Goal: Task Accomplishment & Management: Use online tool/utility

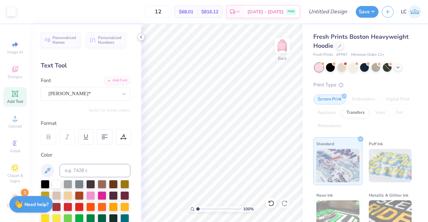
scroll to position [216, 0]
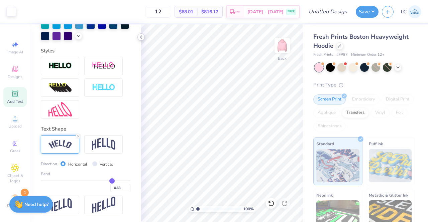
click at [142, 39] on icon at bounding box center [140, 36] width 5 height 5
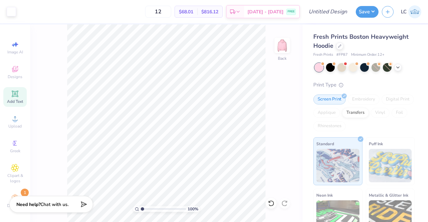
click at [12, 96] on icon at bounding box center [14, 93] width 5 height 5
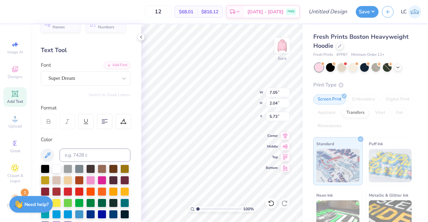
scroll to position [0, 0]
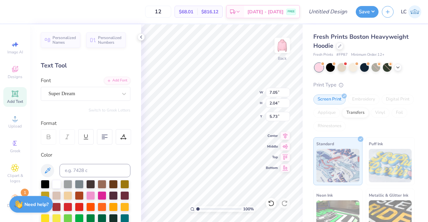
click at [95, 94] on div "Super Dream" at bounding box center [83, 94] width 70 height 10
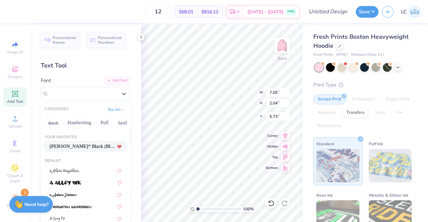
click at [82, 145] on span "Cooper* Black (Black)" at bounding box center [82, 146] width 66 height 7
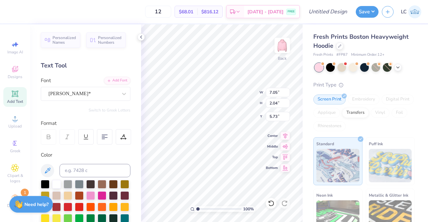
type input "8.41"
type input "2.19"
type input "5.66"
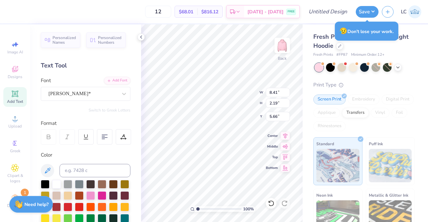
scroll to position [5, 2]
type textarea "GEORGIA"
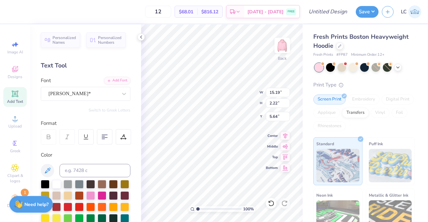
type input "7.51"
type input "12.88"
type input "1.89"
type input "6.75"
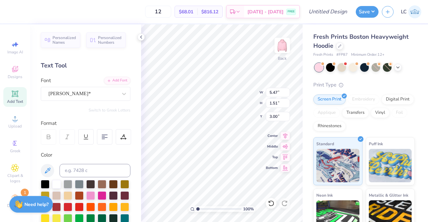
type input "5.47"
type input "1.51"
type input "12.88"
type input "1.89"
type input "6.75"
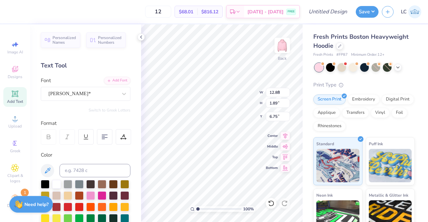
type input "5.58"
type input "0.82"
type input "5.47"
type input "1.51"
type input "3.00"
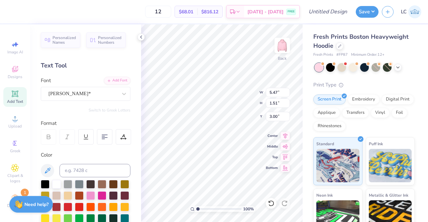
type input "5.58"
type input "0.82"
type input "4.51"
type input "4.94"
type input "0.72"
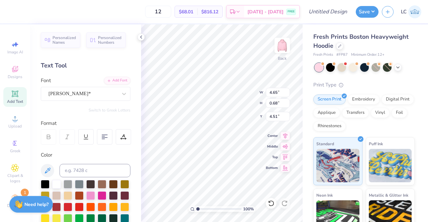
type input "4.65"
type input "0.68"
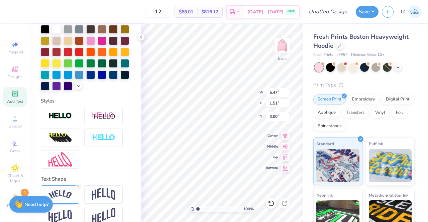
scroll to position [177, 0]
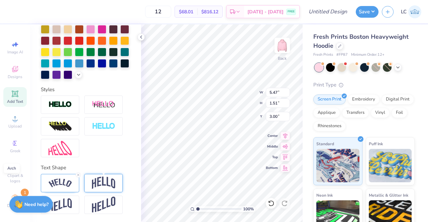
click at [100, 184] on img at bounding box center [103, 183] width 23 height 13
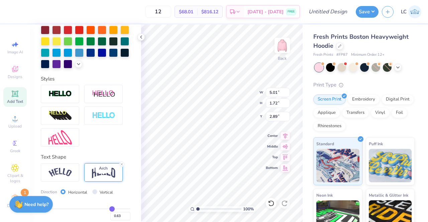
type input "5.01"
type input "1.72"
type input "2.89"
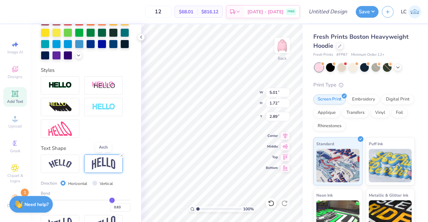
scroll to position [216, 0]
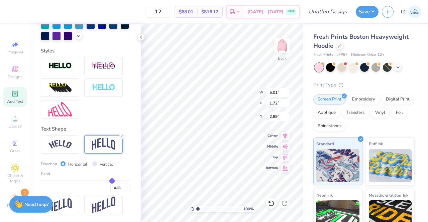
type input "0.65"
type input "0.64"
type input "0.63"
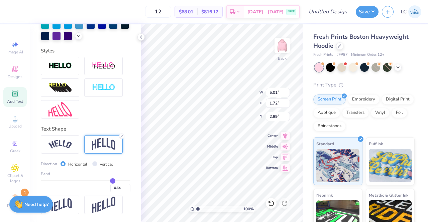
type input "0.63"
type input "0.62"
type input "0.61"
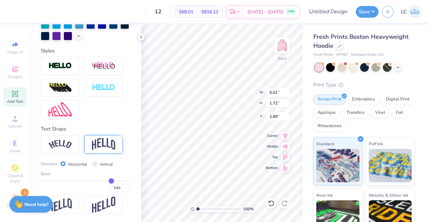
type input "0.59"
type input "0.58"
type input "0.57"
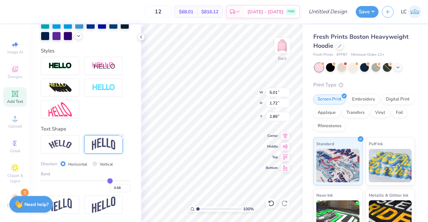
type input "0.57"
type input "0.56"
type input "0.55"
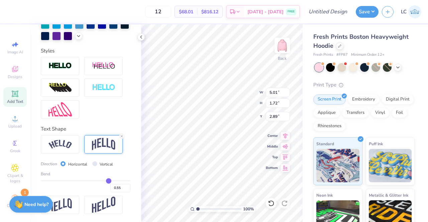
type input "0.54"
type input "0.52"
type input "0.5"
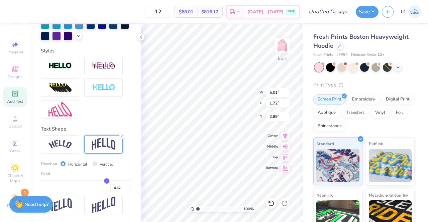
type input "0.50"
type input "0.49"
type input "0.48"
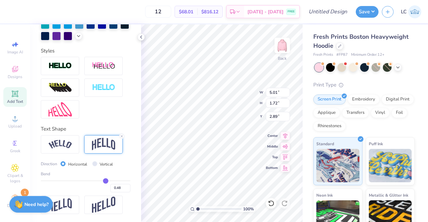
type input "0.47"
type input "0.46"
type input "0.45"
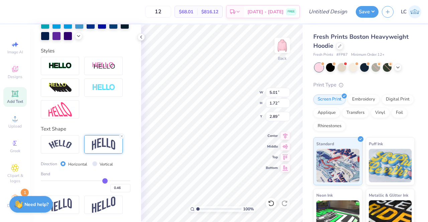
type input "0.45"
drag, startPoint x: 109, startPoint y: 182, endPoint x: 101, endPoint y: 183, distance: 8.1
type input "0.45"
click at [101, 182] on input "range" at bounding box center [86, 181] width 90 height 1
type input "1.30"
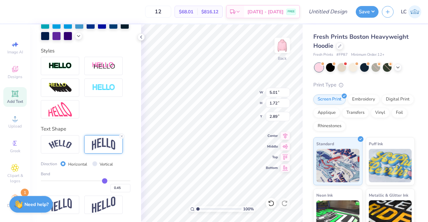
type input "3.11"
type input "0.44"
type input "0.43"
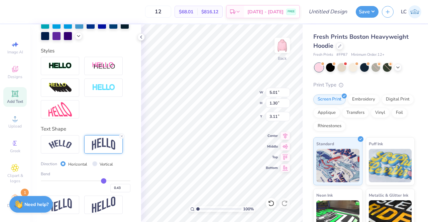
type input "0.42"
type input "0.41"
type input "0.4"
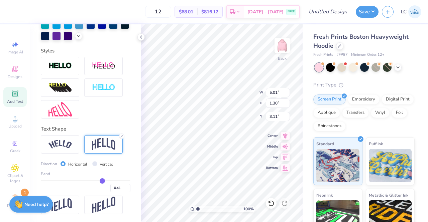
type input "0.40"
type input "0.39"
click at [98, 182] on input "range" at bounding box center [86, 181] width 90 height 1
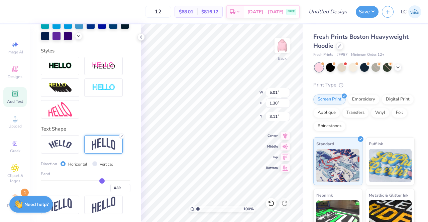
type input "1.17"
type input "3.17"
type input "0.4"
type input "0.40"
type input "0.41"
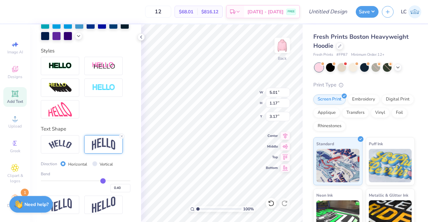
type input "0.41"
type input "0.42"
type input "0.43"
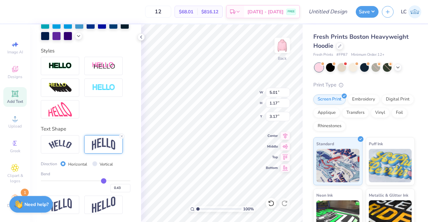
type input "0.44"
type input "0.45"
type input "0.46"
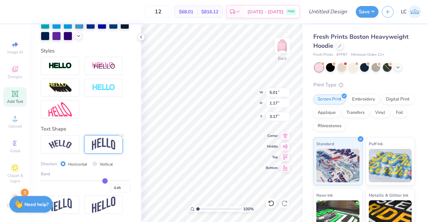
type input "0.46"
type input "0.47"
type input "0.48"
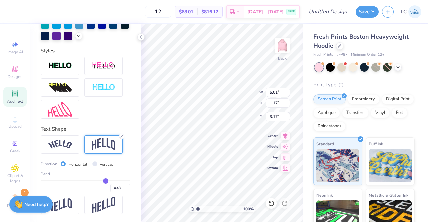
type input "0.49"
type input "0.5"
type input "0.50"
drag, startPoint x: 99, startPoint y: 182, endPoint x: 103, endPoint y: 182, distance: 4.4
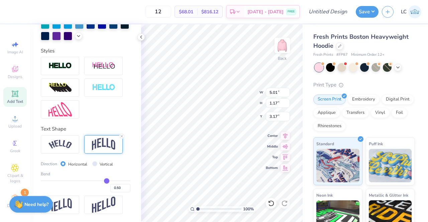
type input "0.5"
click at [103, 182] on input "range" at bounding box center [86, 181] width 90 height 1
type input "1.41"
type input "3.05"
click at [62, 142] on img at bounding box center [59, 144] width 23 height 9
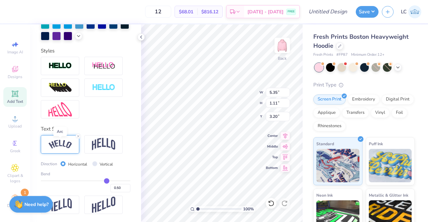
type input "5.35"
type input "1.11"
type input "3.20"
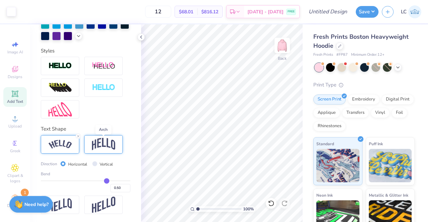
click at [105, 143] on img at bounding box center [103, 144] width 23 height 13
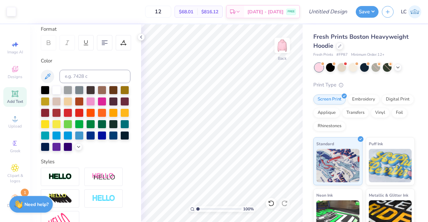
scroll to position [0, 0]
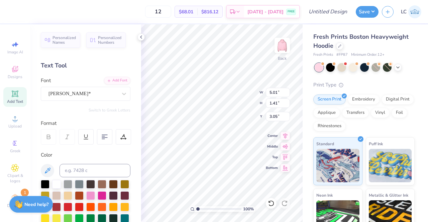
type input "5.39"
type input "1.52"
type input "3.00"
type input "4.52"
type input "3.87"
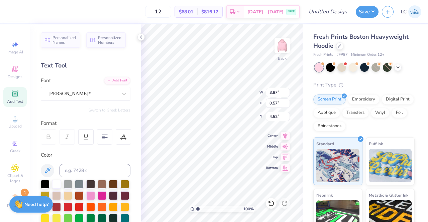
type input "0.57"
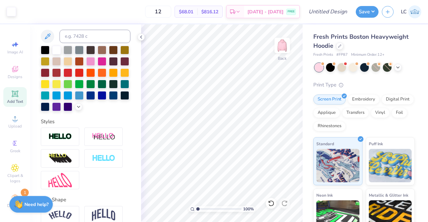
scroll to position [177, 0]
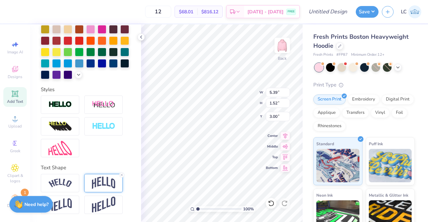
click at [101, 180] on img at bounding box center [103, 183] width 23 height 13
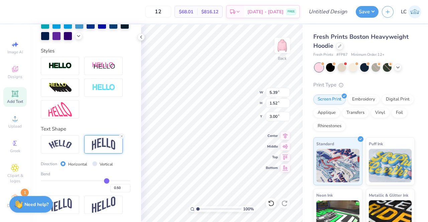
scroll to position [213, 0]
type input "0.51"
type input "0.52"
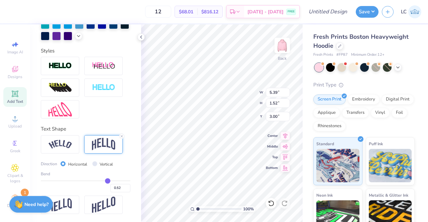
type input "0.53"
type input "0.54"
type input "0.55"
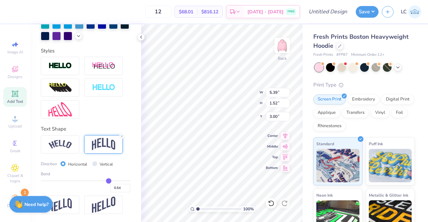
type input "0.55"
type input "0.56"
type input "0.57"
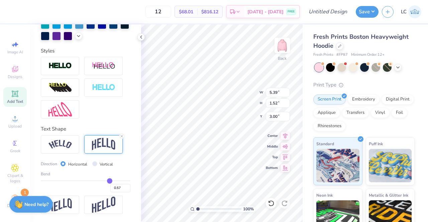
type input "0.58"
type input "0.59"
type input "0.6"
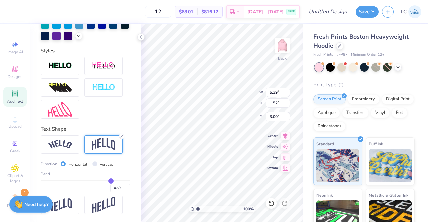
type input "0.60"
type input "0.61"
drag, startPoint x: 102, startPoint y: 186, endPoint x: 107, endPoint y: 186, distance: 4.7
type input "0.61"
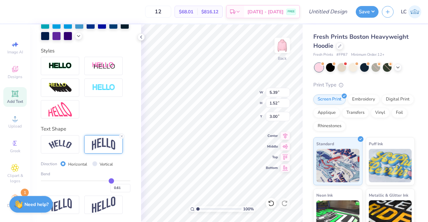
click at [107, 182] on input "range" at bounding box center [86, 181] width 90 height 1
type input "1.80"
type input "2.86"
type input "0.62"
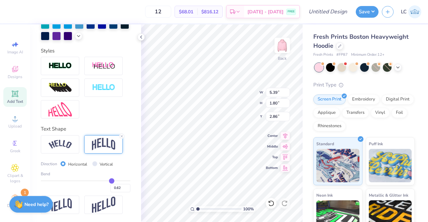
type input "0.63"
type input "0.65"
type input "0.66"
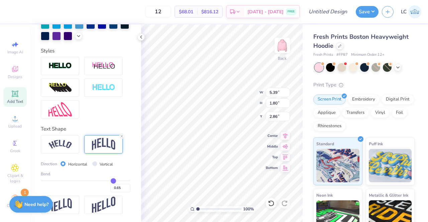
type input "0.66"
type input "0.67"
type input "0.68"
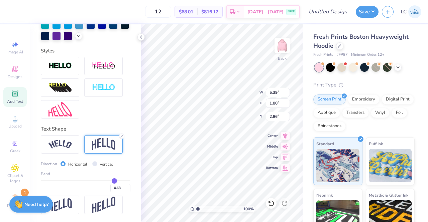
type input "0.69"
type input "0.7"
type input "0.70"
type input "0.71"
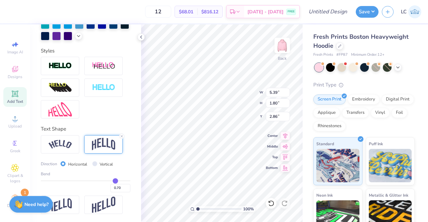
type input "0.71"
type input "0.72"
type input "0.73"
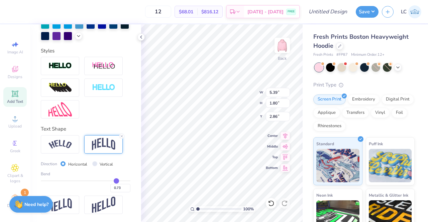
type input "0.74"
type input "0.75"
drag, startPoint x: 107, startPoint y: 186, endPoint x: 112, endPoint y: 186, distance: 5.3
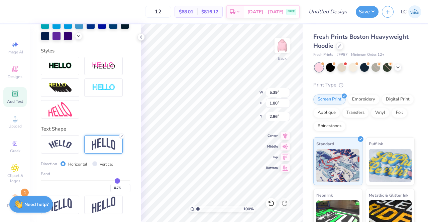
type input "0.75"
click at [112, 182] on input "range" at bounding box center [86, 181] width 90 height 1
type input "2.19"
type input "2.66"
type input "0.74"
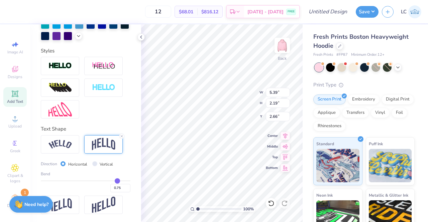
type input "0.74"
type input "0.73"
type input "0.72"
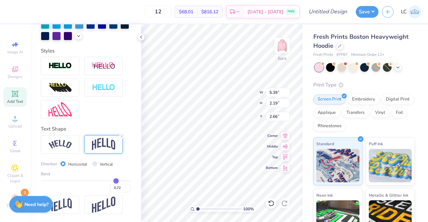
type input "0.71"
type input "0.7"
type input "0.70"
type input "0.68"
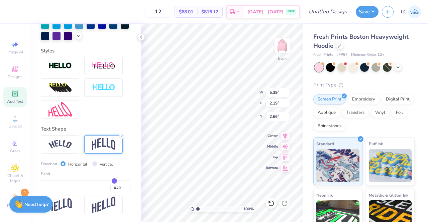
type input "0.68"
type input "0.67"
type input "0.66"
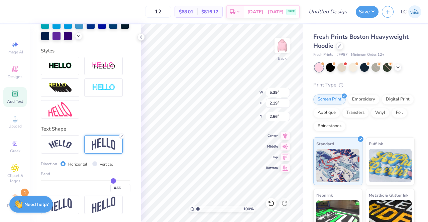
type input "0.65"
drag, startPoint x: 112, startPoint y: 186, endPoint x: 108, endPoint y: 187, distance: 4.0
type input "0.65"
click at [108, 182] on input "range" at bounding box center [86, 181] width 90 height 1
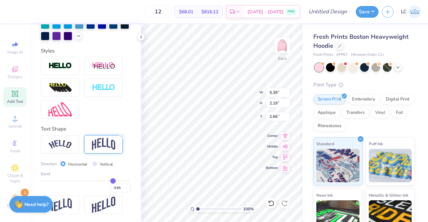
type input "1.91"
type input "2.81"
click at [60, 149] on img at bounding box center [59, 144] width 23 height 9
type input "5.91"
type input "1.70"
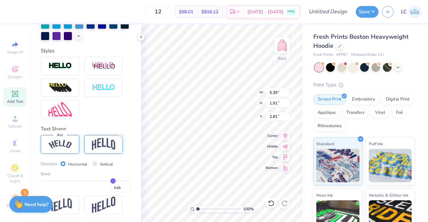
type input "2.91"
click at [140, 38] on icon at bounding box center [140, 36] width 5 height 5
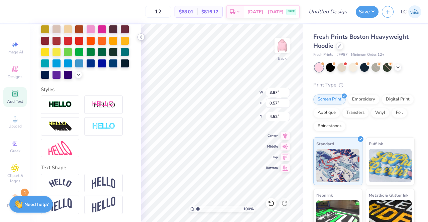
scroll to position [177, 0]
type input "4.61"
type input "5.12"
type input "1.47"
type input "3.00"
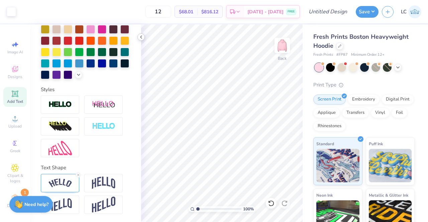
click at [140, 35] on icon at bounding box center [140, 36] width 5 height 5
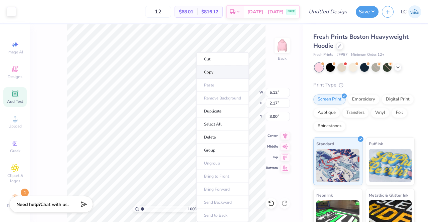
click at [212, 72] on li "Copy" at bounding box center [222, 72] width 52 height 13
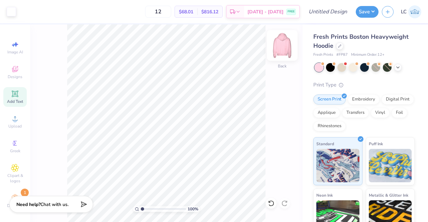
click at [282, 44] on img at bounding box center [282, 45] width 27 height 27
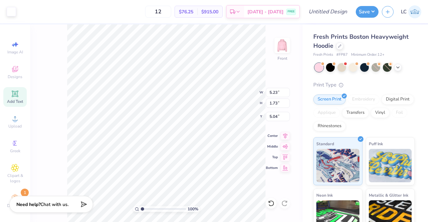
type input "14.75"
type input "4.87"
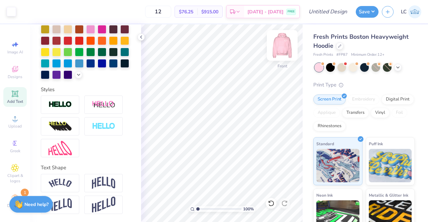
click at [281, 49] on img at bounding box center [282, 45] width 27 height 27
click at [281, 49] on img at bounding box center [281, 45] width 13 height 13
click at [140, 37] on polyline at bounding box center [140, 37] width 1 height 3
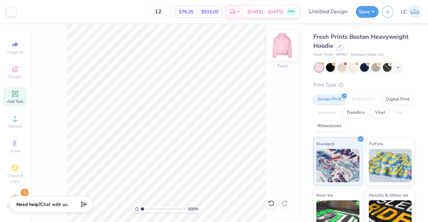
click at [284, 44] on img at bounding box center [282, 45] width 27 height 27
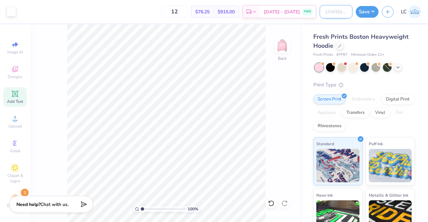
click at [335, 9] on input "Design Title" at bounding box center [336, 11] width 33 height 13
click at [363, 14] on button "Save" at bounding box center [367, 11] width 23 height 12
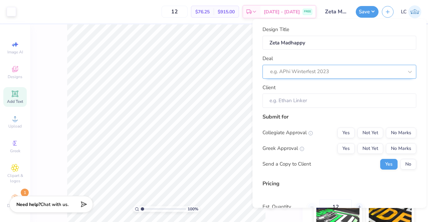
click at [319, 69] on div at bounding box center [336, 72] width 133 height 9
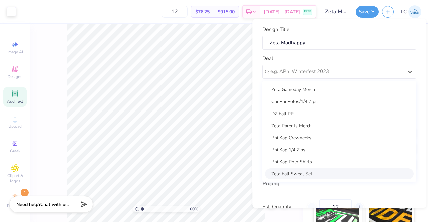
click at [298, 174] on div "Zeta Fall Sweat Set" at bounding box center [339, 173] width 148 height 11
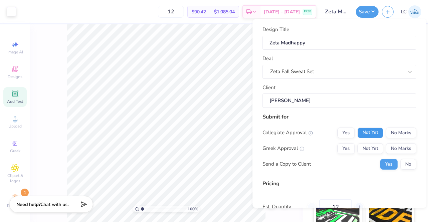
click at [371, 132] on button "Not Yet" at bounding box center [370, 133] width 26 height 11
click at [395, 131] on button "No Marks" at bounding box center [401, 133] width 30 height 11
click at [341, 150] on button "Yes" at bounding box center [345, 148] width 17 height 11
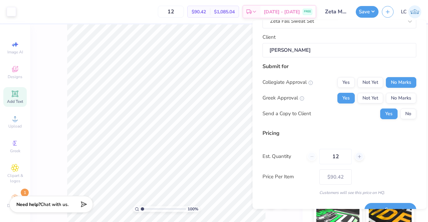
scroll to position [65, 0]
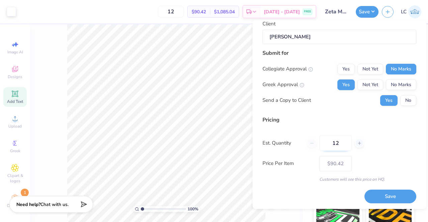
click at [341, 145] on input "12" at bounding box center [335, 142] width 32 height 15
click at [380, 196] on button "Save" at bounding box center [390, 197] width 52 height 14
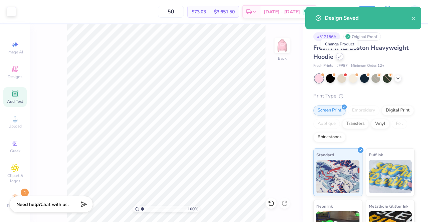
click at [340, 56] on icon at bounding box center [339, 56] width 3 height 3
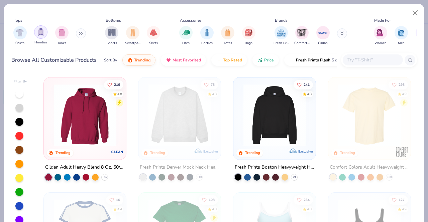
click at [43, 30] on img "filter for Hoodies" at bounding box center [40, 32] width 7 height 8
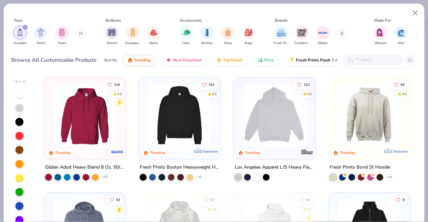
click at [261, 130] on div at bounding box center [206, 115] width 206 height 62
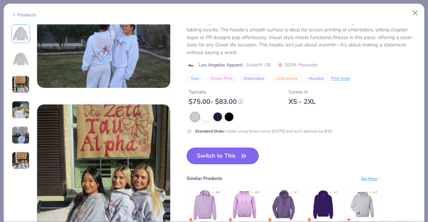
scroll to position [671, 0]
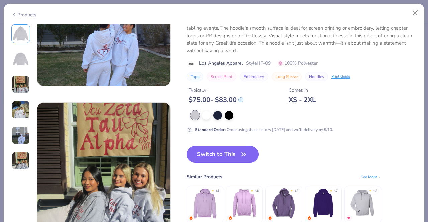
click at [233, 151] on button "Switch to This" at bounding box center [223, 154] width 73 height 17
click at [244, 152] on icon "button" at bounding box center [243, 154] width 9 height 9
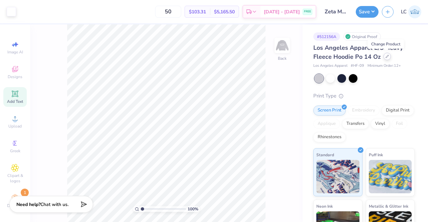
click at [386, 56] on icon at bounding box center [387, 56] width 3 height 3
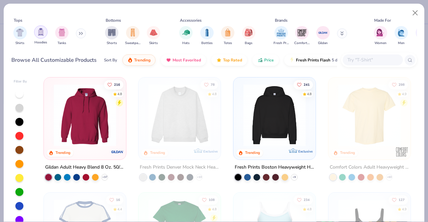
click at [40, 34] on img "filter for Hoodies" at bounding box center [40, 32] width 7 height 8
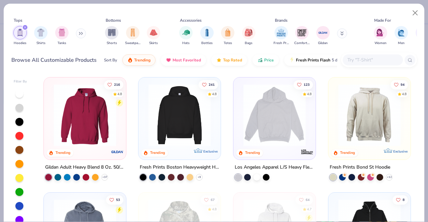
click at [40, 34] on img "filter for Shirts" at bounding box center [41, 33] width 8 height 8
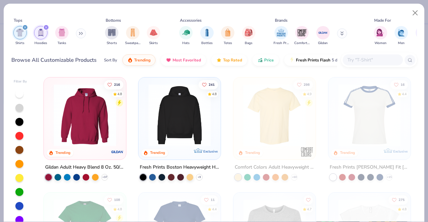
click at [24, 26] on icon "filter for Shirts" at bounding box center [25, 27] width 3 height 3
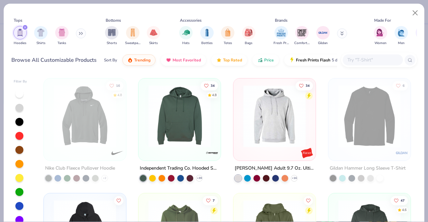
scroll to position [696, 0]
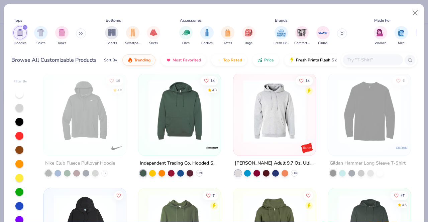
click at [188, 111] on img at bounding box center [179, 111] width 69 height 62
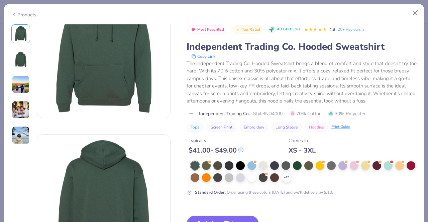
scroll to position [40, 0]
click at [352, 165] on div at bounding box center [354, 165] width 9 height 9
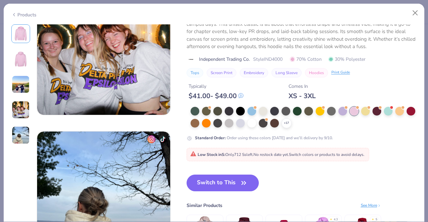
scroll to position [493, 0]
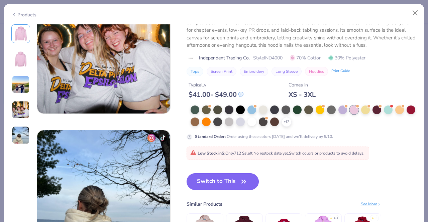
click at [223, 179] on button "Switch to This" at bounding box center [223, 181] width 73 height 17
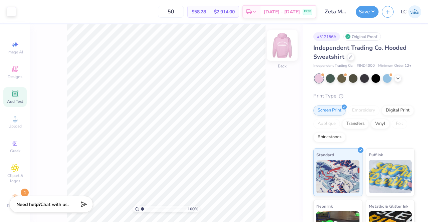
click at [281, 46] on img at bounding box center [282, 45] width 27 height 27
click at [366, 13] on button "Save" at bounding box center [367, 11] width 23 height 12
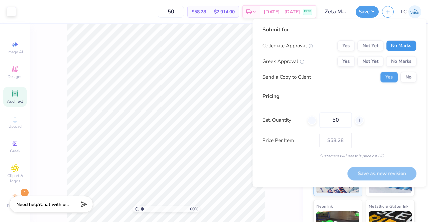
click at [398, 44] on button "No Marks" at bounding box center [401, 45] width 30 height 11
click at [350, 61] on button "Yes" at bounding box center [345, 61] width 17 height 11
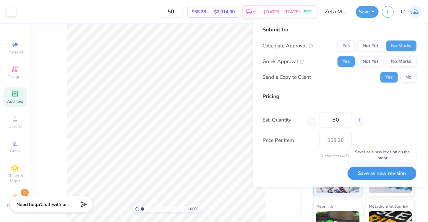
click at [385, 171] on button "Save as new revision" at bounding box center [381, 174] width 69 height 14
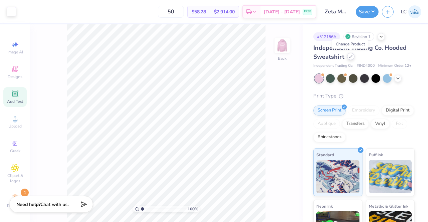
click at [350, 57] on icon at bounding box center [350, 56] width 3 height 3
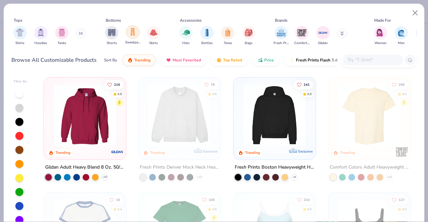
click at [135, 34] on img "filter for Sweatpants" at bounding box center [132, 32] width 7 height 8
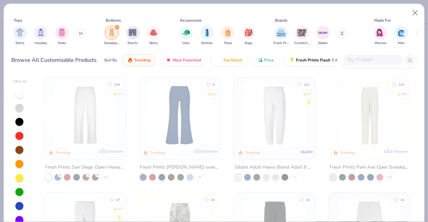
click at [116, 28] on icon "filter for Sweatpants" at bounding box center [117, 27] width 3 height 3
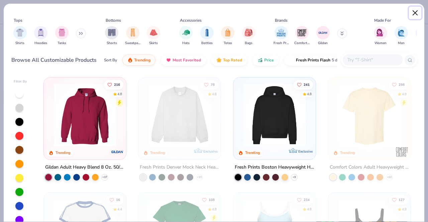
click at [417, 12] on button "Close" at bounding box center [415, 13] width 13 height 13
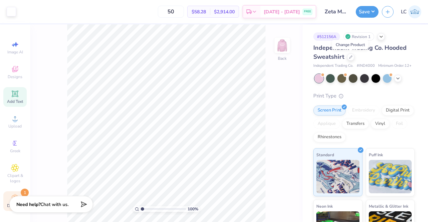
click at [11, 197] on icon at bounding box center [15, 198] width 8 height 8
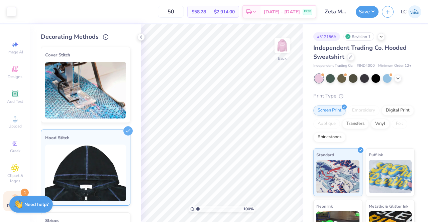
click at [82, 146] on img at bounding box center [85, 173] width 81 height 57
click at [123, 130] on icon at bounding box center [127, 130] width 9 height 9
click at [140, 39] on icon at bounding box center [140, 36] width 5 height 5
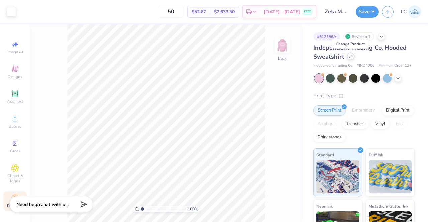
click at [349, 58] on div at bounding box center [350, 56] width 7 height 7
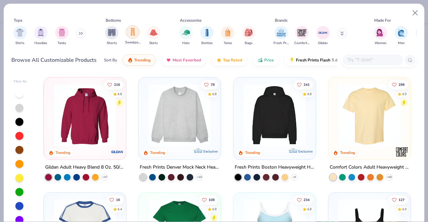
click at [131, 38] on div "filter for Sweatpants" at bounding box center [132, 31] width 13 height 13
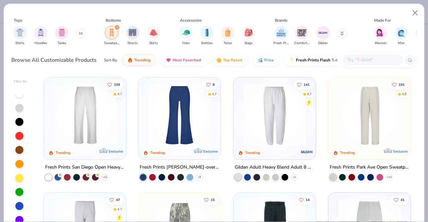
click at [351, 122] on img at bounding box center [369, 115] width 69 height 62
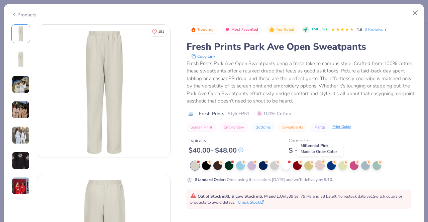
click at [320, 165] on div at bounding box center [320, 165] width 9 height 9
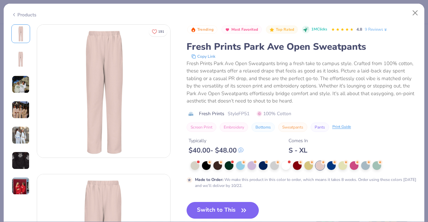
click at [23, 16] on div "Products" at bounding box center [23, 14] width 25 height 7
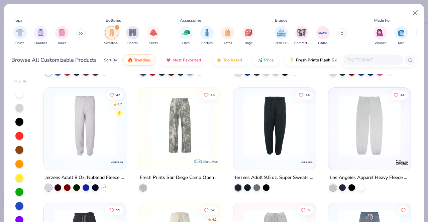
scroll to position [20, 0]
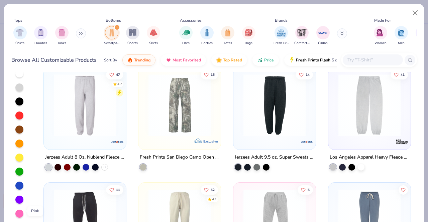
click at [18, 212] on div at bounding box center [19, 214] width 8 height 8
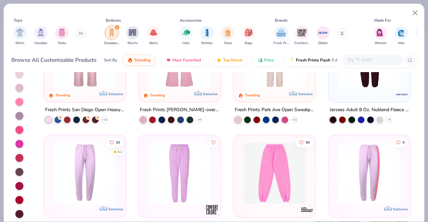
scroll to position [7, 0]
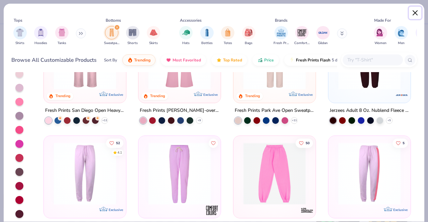
click at [413, 11] on button "Close" at bounding box center [415, 13] width 13 height 13
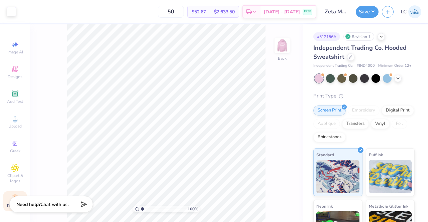
click at [351, 61] on div "Independent Trading Co. Hooded Sweatshirt" at bounding box center [363, 52] width 101 height 18
click at [350, 56] on icon at bounding box center [350, 56] width 3 height 3
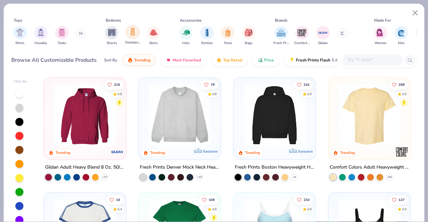
click at [130, 31] on img "filter for Sweatpants" at bounding box center [132, 32] width 7 height 8
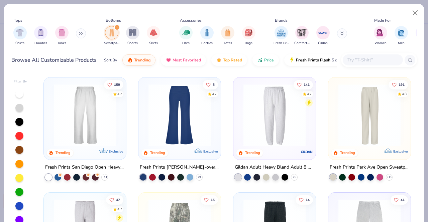
scroll to position [20, 0]
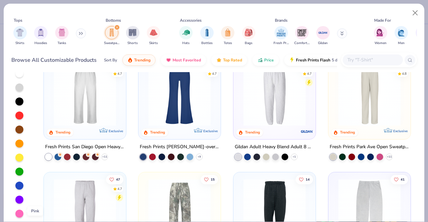
click at [21, 210] on div at bounding box center [19, 214] width 8 height 8
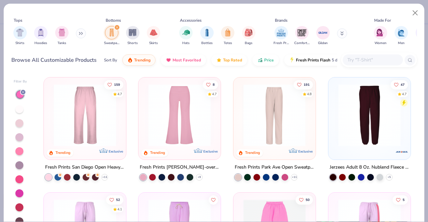
click at [240, 114] on img at bounding box center [205, 115] width 69 height 62
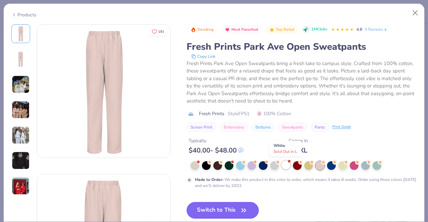
click at [285, 164] on div at bounding box center [285, 165] width 9 height 9
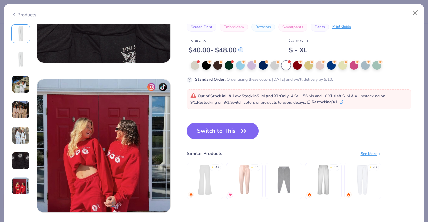
scroll to position [844, 0]
click at [226, 130] on button "Switch to This" at bounding box center [223, 131] width 73 height 17
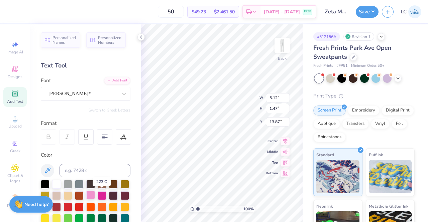
click at [95, 193] on div at bounding box center [90, 195] width 9 height 9
click at [95, 194] on div at bounding box center [90, 195] width 9 height 9
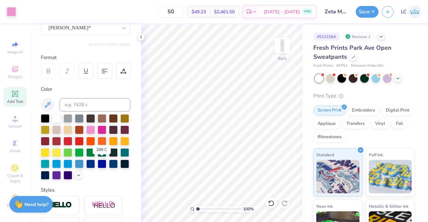
scroll to position [66, 0]
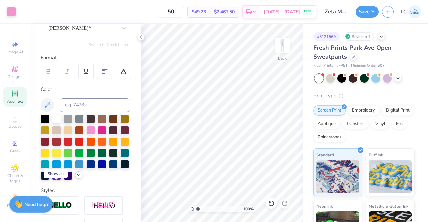
click at [76, 178] on icon at bounding box center [78, 174] width 5 height 5
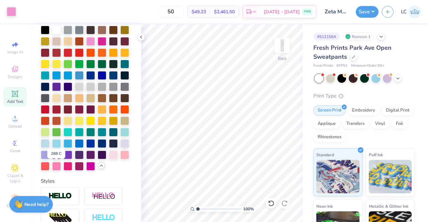
scroll to position [155, 0]
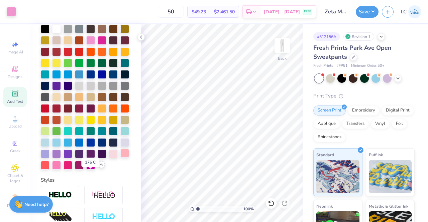
click at [120, 158] on div at bounding box center [124, 153] width 9 height 9
click at [109, 158] on div at bounding box center [113, 153] width 9 height 9
click at [120, 158] on div at bounding box center [124, 153] width 9 height 9
click at [9, 12] on div at bounding box center [11, 10] width 9 height 9
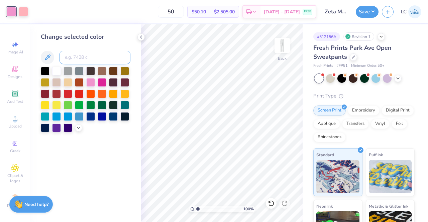
click at [81, 59] on input at bounding box center [95, 57] width 71 height 13
click at [141, 35] on icon at bounding box center [140, 36] width 5 height 5
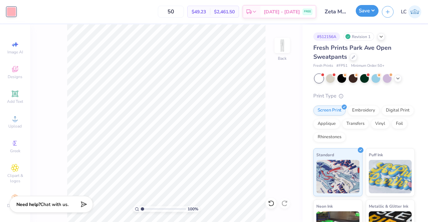
click at [360, 13] on button "Save" at bounding box center [367, 11] width 23 height 12
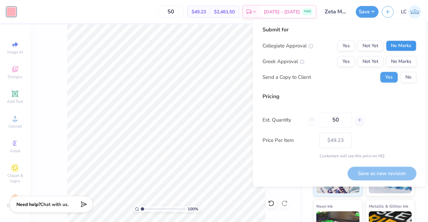
click at [403, 46] on button "No Marks" at bounding box center [401, 45] width 30 height 11
click at [346, 60] on button "Yes" at bounding box center [345, 61] width 17 height 11
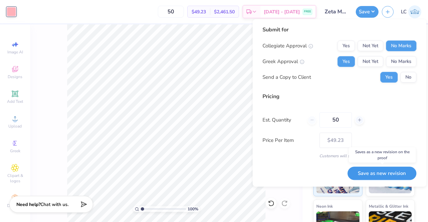
click at [379, 173] on button "Save as new revision" at bounding box center [381, 174] width 69 height 14
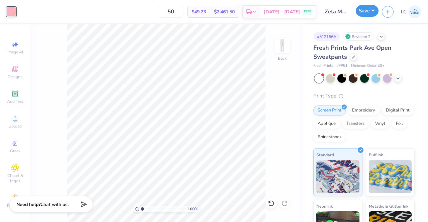
click at [366, 9] on button "Save" at bounding box center [367, 11] width 23 height 12
click at [281, 47] on img at bounding box center [282, 45] width 27 height 27
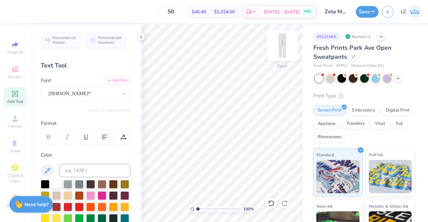
click at [285, 46] on img at bounding box center [282, 45] width 27 height 27
click at [372, 12] on button "Save" at bounding box center [367, 11] width 23 height 12
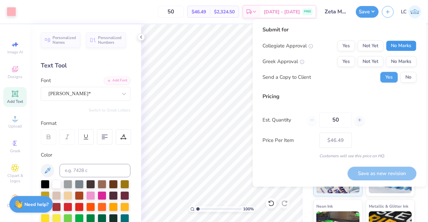
click at [397, 50] on button "No Marks" at bounding box center [401, 45] width 30 height 11
click at [343, 63] on button "Yes" at bounding box center [345, 61] width 17 height 11
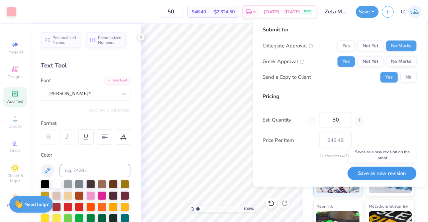
click at [386, 175] on button "Save as new revision" at bounding box center [381, 174] width 69 height 14
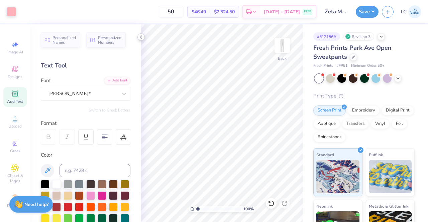
click at [140, 36] on icon at bounding box center [140, 36] width 5 height 5
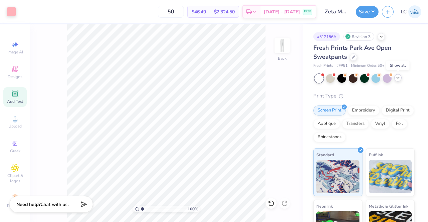
click at [396, 80] on icon at bounding box center [397, 77] width 5 height 5
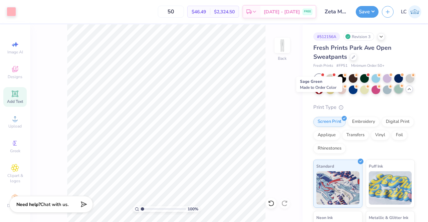
click at [394, 94] on div at bounding box center [398, 89] width 9 height 9
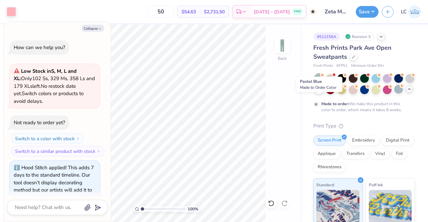
scroll to position [186, 0]
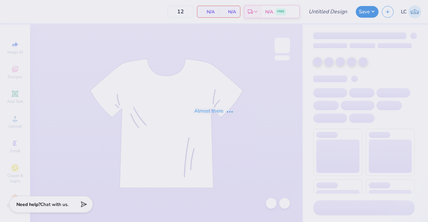
type input "bodybuilding hoodie"
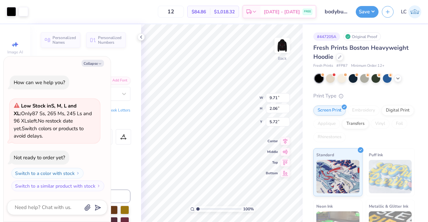
scroll to position [5, 1]
type textarea "x"
type textarea "got ?"
type textarea "x"
type textarea "got?"
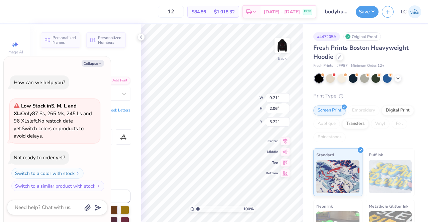
type textarea "x"
type textarea "go?"
type textarea "x"
type textarea "g?"
type textarea "x"
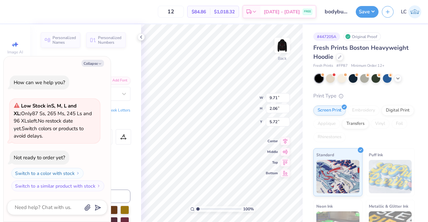
type textarea "?"
type textarea "x"
type textarea "U?"
type textarea "x"
type textarea "UG?"
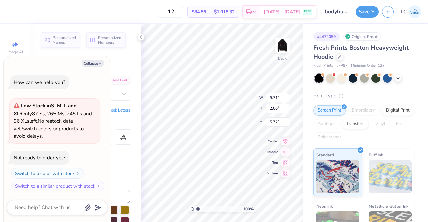
type textarea "x"
type textarea "UGA?"
type textarea "x"
type textarea "UGA ?"
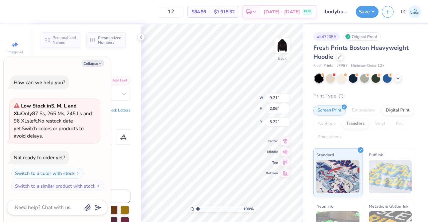
type textarea "x"
type textarea "UGA B?"
type textarea "x"
type textarea "UGA Bo?"
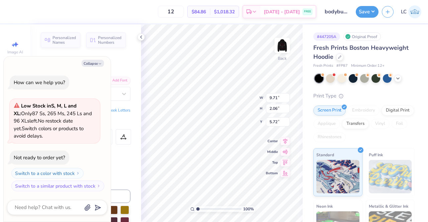
type textarea "x"
type textarea "UGA B?"
type textarea "x"
type textarea "UGA BO?"
type textarea "x"
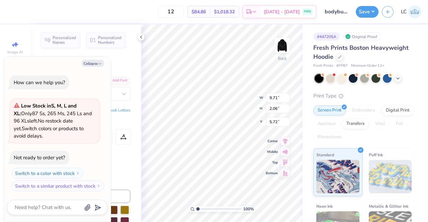
type textarea "UGA BOD?"
type textarea "x"
type textarea "UGA BODY?"
type textarea "x"
type textarea "UGA BODYB?"
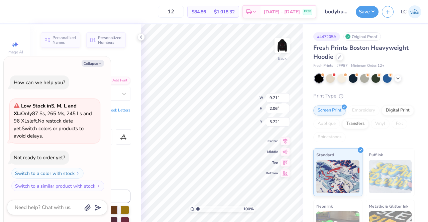
type textarea "x"
type textarea "UGA BODYBU?"
type textarea "x"
type textarea "UGA BODYBUI?"
type textarea "x"
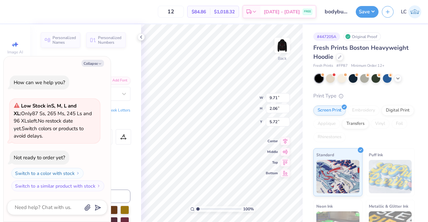
type textarea "UGA BODYBUIL?"
type textarea "x"
type textarea "UGA BODYBUILDI?"
type textarea "x"
type textarea "UGA BODYBUILDING?"
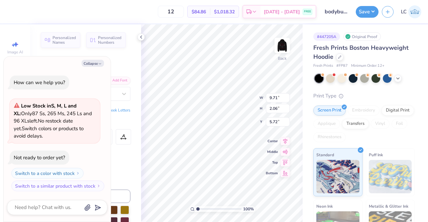
scroll to position [5, 3]
type textarea "x"
type textarea "UGA BODYBUILDING"
click at [97, 66] on button "Collapse" at bounding box center [93, 63] width 22 height 7
type textarea "x"
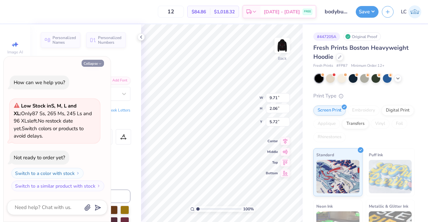
type input "18.86"
type input "1.52"
type input "5.99"
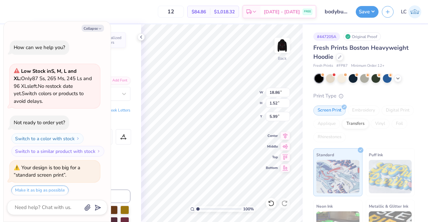
scroll to position [3, 0]
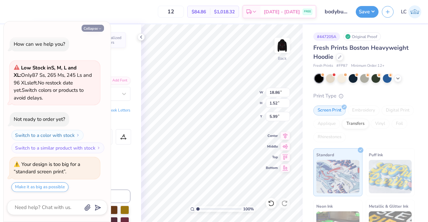
click at [97, 30] on button "Collapse" at bounding box center [93, 28] width 22 height 7
type textarea "x"
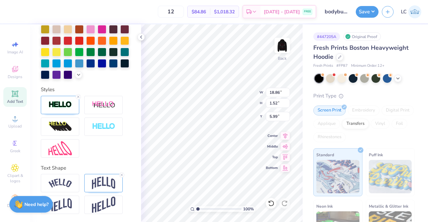
scroll to position [203, 0]
click at [122, 174] on icon at bounding box center [122, 175] width 4 height 4
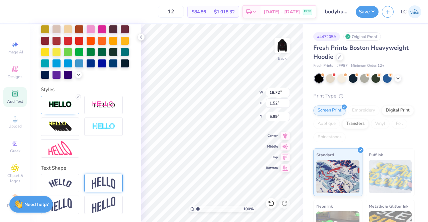
type input "14.03"
type input "1.14"
type input "4.44"
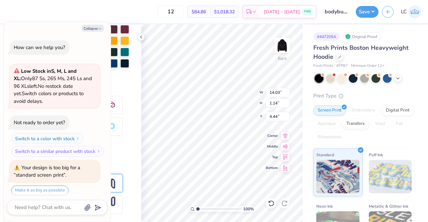
scroll to position [42, 0]
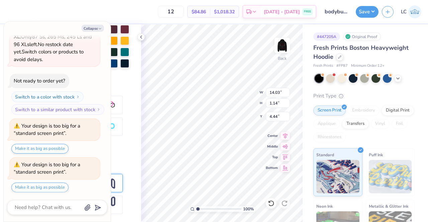
type textarea "x"
type input "4.18"
type textarea "x"
type input "3.40"
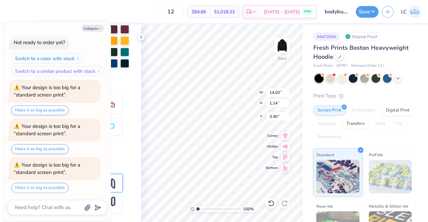
type textarea "x"
type input "3.71"
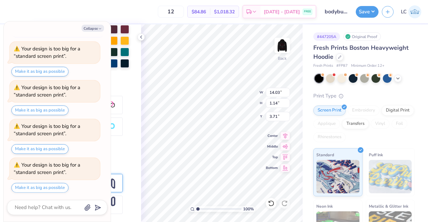
type textarea "x"
type input "3.00"
click at [278, 104] on input "1.14" at bounding box center [278, 103] width 24 height 9
click at [287, 102] on input "1.15" at bounding box center [278, 103] width 24 height 9
click at [287, 102] on input "1.16" at bounding box center [278, 103] width 24 height 9
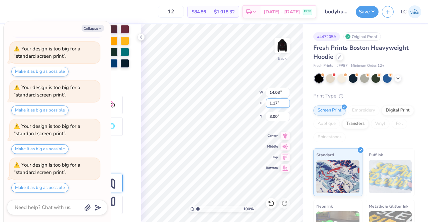
click at [287, 102] on input "1.17" at bounding box center [278, 103] width 24 height 9
click at [287, 102] on input "1.18" at bounding box center [278, 103] width 24 height 9
click at [287, 102] on input "1.19" at bounding box center [278, 103] width 24 height 9
click at [287, 102] on input "1.2" at bounding box center [278, 103] width 24 height 9
click at [287, 102] on input "1.21" at bounding box center [278, 103] width 24 height 9
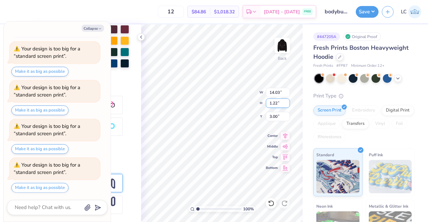
click at [287, 102] on input "1.22" at bounding box center [278, 103] width 24 height 9
click at [287, 102] on input "1.23" at bounding box center [278, 103] width 24 height 9
click at [287, 102] on input "1.24" at bounding box center [278, 103] width 24 height 9
click at [287, 102] on input "1.25" at bounding box center [278, 103] width 24 height 9
click at [287, 102] on input "1.26" at bounding box center [278, 103] width 24 height 9
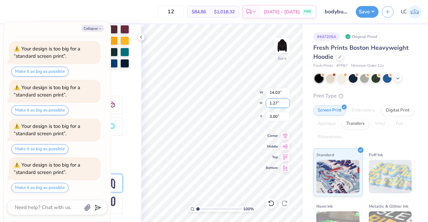
click at [287, 102] on input "1.27" at bounding box center [278, 103] width 24 height 9
click at [287, 102] on input "1.28" at bounding box center [278, 103] width 24 height 9
click at [287, 102] on input "1.29" at bounding box center [278, 103] width 24 height 9
type input "1.3"
click at [287, 102] on input "1.3" at bounding box center [278, 103] width 24 height 9
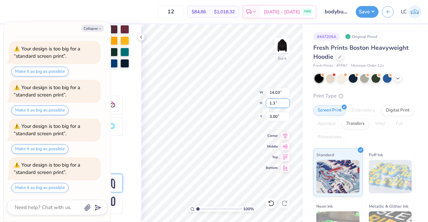
type textarea "x"
type input "15.00"
type input "1.22"
type input "2.96"
type textarea "x"
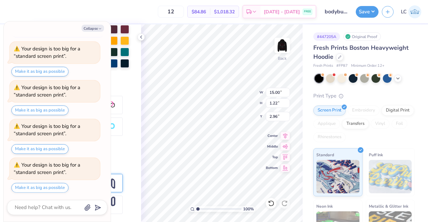
type input "3.78"
click at [95, 28] on button "Collapse" at bounding box center [93, 28] width 22 height 7
type textarea "x"
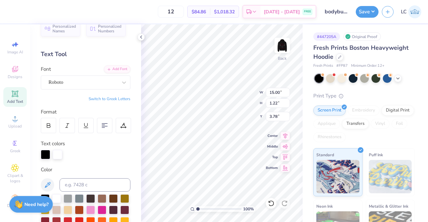
scroll to position [11, 0]
click at [46, 153] on div at bounding box center [45, 154] width 9 height 9
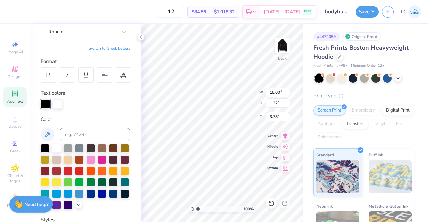
scroll to position [70, 0]
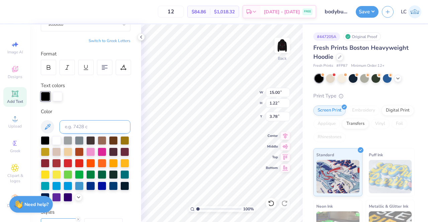
click at [82, 124] on input at bounding box center [95, 126] width 71 height 13
type input "7620"
click at [98, 96] on div at bounding box center [86, 96] width 90 height 9
type input "3.74"
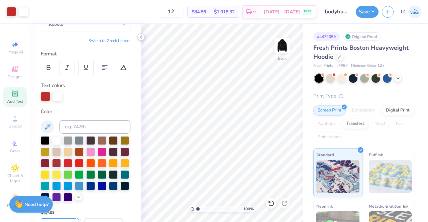
click at [142, 38] on icon at bounding box center [140, 36] width 5 height 5
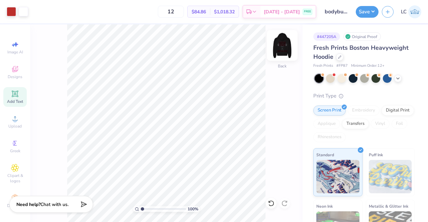
click at [286, 46] on img at bounding box center [282, 45] width 27 height 27
click at [284, 46] on img at bounding box center [282, 45] width 27 height 27
click at [9, 13] on div at bounding box center [11, 10] width 9 height 9
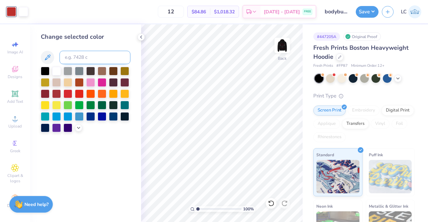
click at [81, 55] on input at bounding box center [95, 57] width 71 height 13
type input "201"
click at [141, 39] on icon at bounding box center [140, 36] width 5 height 5
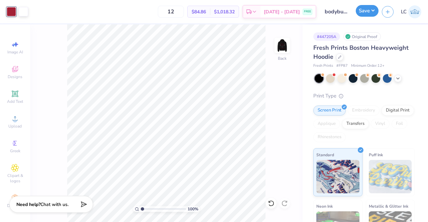
click at [370, 12] on button "Save" at bounding box center [367, 11] width 23 height 12
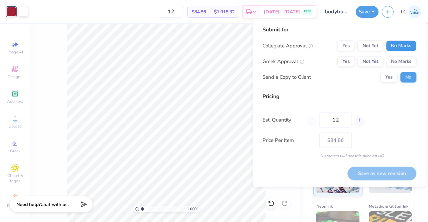
click at [397, 47] on button "No Marks" at bounding box center [401, 45] width 30 height 11
click at [399, 58] on button "No Marks" at bounding box center [401, 61] width 30 height 11
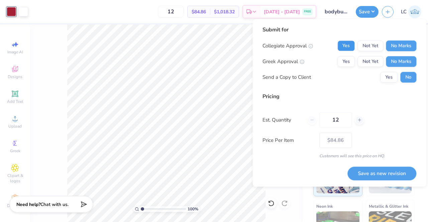
click at [347, 46] on button "Yes" at bounding box center [345, 45] width 17 height 11
click at [386, 172] on button "Save as new revision" at bounding box center [381, 174] width 69 height 14
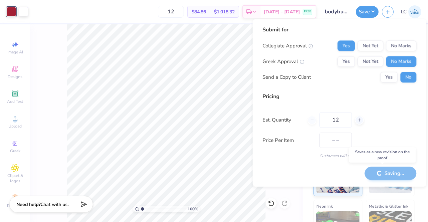
type input "$84.86"
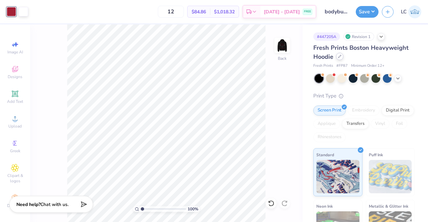
click at [339, 60] on div at bounding box center [339, 56] width 7 height 7
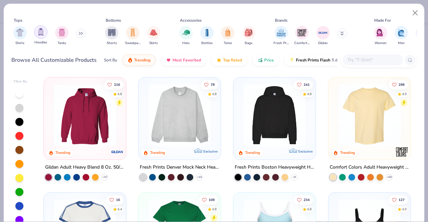
click at [39, 36] on div "filter for Hoodies" at bounding box center [40, 31] width 13 height 13
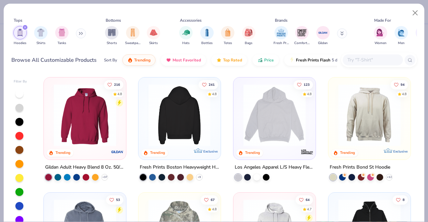
click at [261, 112] on img at bounding box center [274, 115] width 69 height 62
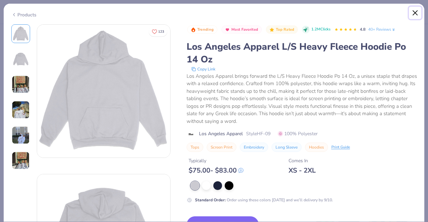
click at [418, 12] on button "Close" at bounding box center [415, 13] width 13 height 13
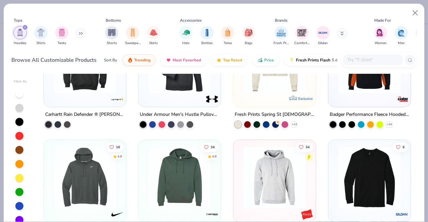
scroll to position [676, 0]
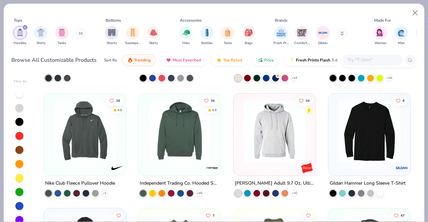
click at [182, 129] on img at bounding box center [179, 131] width 69 height 62
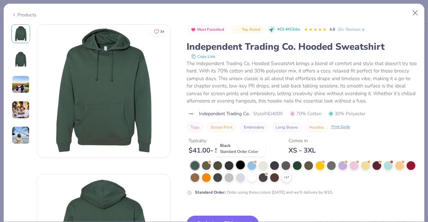
click at [240, 168] on div at bounding box center [240, 165] width 9 height 9
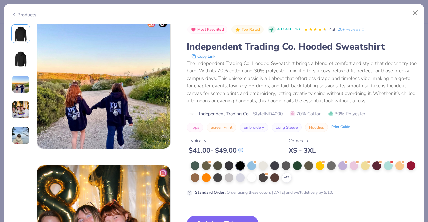
scroll to position [499, 0]
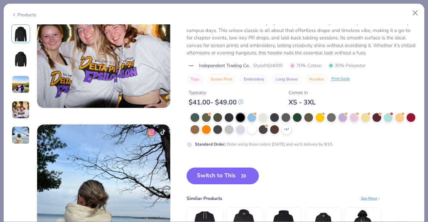
click at [236, 169] on button "Switch to This" at bounding box center [223, 176] width 73 height 17
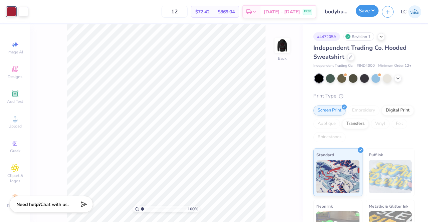
click at [365, 8] on button "Save" at bounding box center [367, 11] width 23 height 12
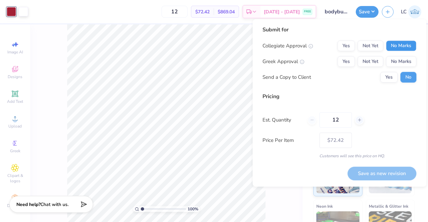
click at [401, 47] on button "No Marks" at bounding box center [401, 45] width 30 height 11
click at [349, 45] on button "Yes" at bounding box center [345, 45] width 17 height 11
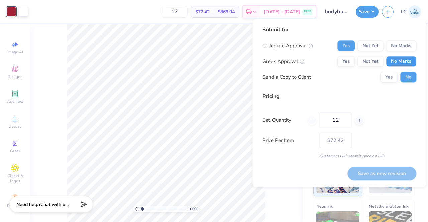
click at [402, 63] on button "No Marks" at bounding box center [401, 61] width 30 height 11
click at [342, 121] on input "12" at bounding box center [335, 119] width 32 height 15
type input "1"
type input "24"
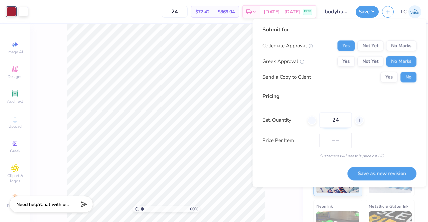
type input "$53.10"
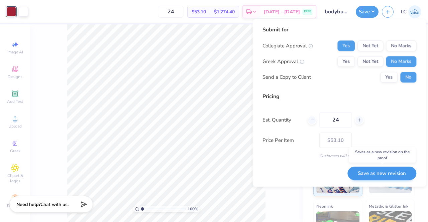
type input "24"
click at [372, 172] on button "Save as new revision" at bounding box center [381, 174] width 69 height 14
type input "$53.10"
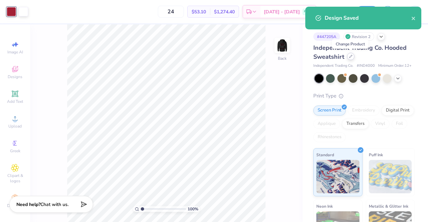
click at [349, 55] on icon at bounding box center [350, 56] width 3 height 3
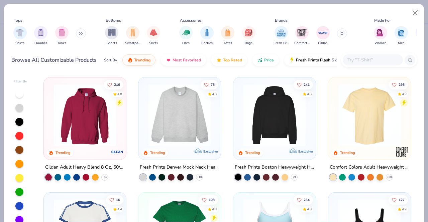
click at [90, 132] on img at bounding box center [84, 115] width 69 height 62
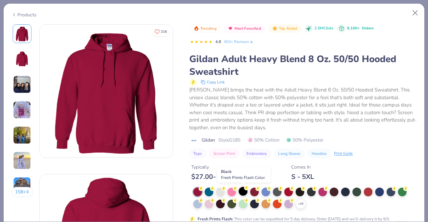
click at [242, 194] on div at bounding box center [243, 191] width 9 height 9
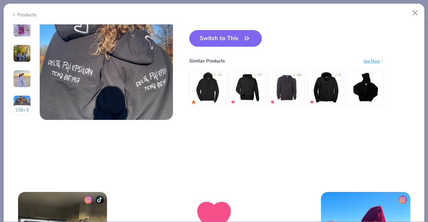
scroll to position [852, 0]
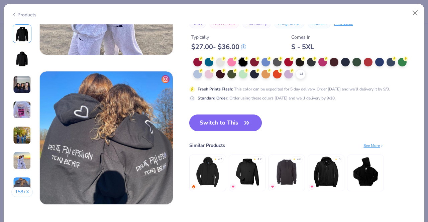
click at [232, 121] on button "Switch to This" at bounding box center [225, 123] width 73 height 17
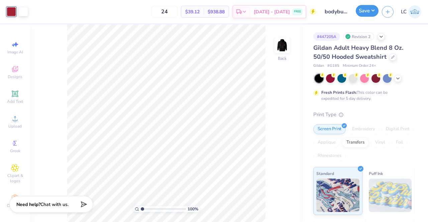
click at [365, 13] on button "Save" at bounding box center [367, 11] width 23 height 12
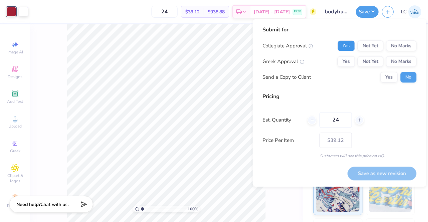
click at [346, 47] on button "Yes" at bounding box center [345, 45] width 17 height 11
click at [406, 61] on button "No Marks" at bounding box center [401, 61] width 30 height 11
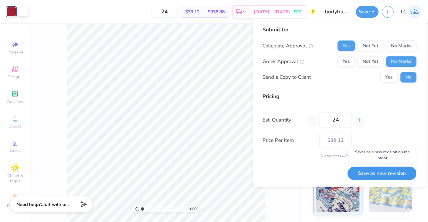
click at [380, 175] on button "Save as new revision" at bounding box center [381, 174] width 69 height 14
type input "$39.12"
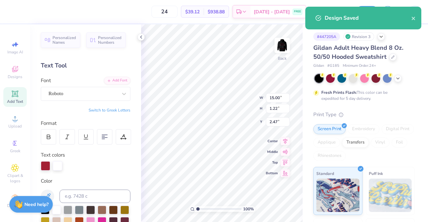
type input "3.00"
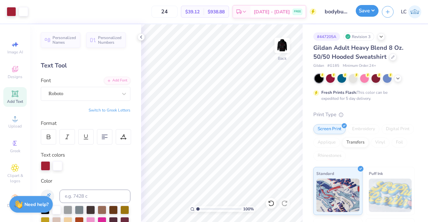
click at [372, 10] on button "Save" at bounding box center [367, 11] width 23 height 12
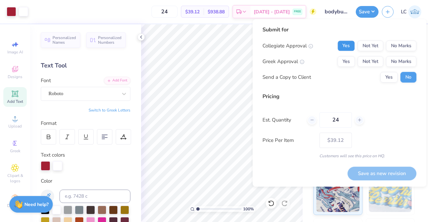
click at [349, 44] on button "Yes" at bounding box center [345, 45] width 17 height 11
click at [408, 60] on button "No Marks" at bounding box center [401, 61] width 30 height 11
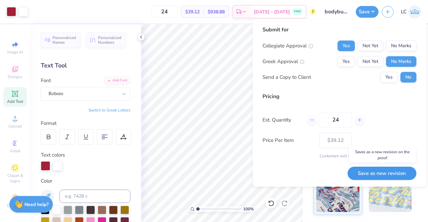
click at [383, 175] on button "Save as new revision" at bounding box center [381, 174] width 69 height 14
type input "$39.12"
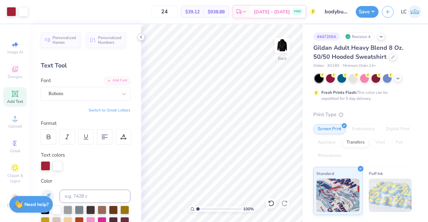
click at [142, 35] on icon at bounding box center [140, 36] width 5 height 5
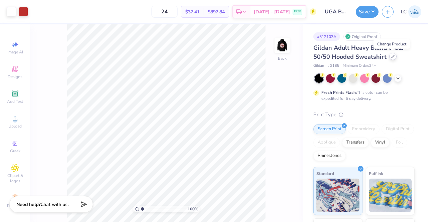
click at [391, 58] on div at bounding box center [392, 56] width 7 height 7
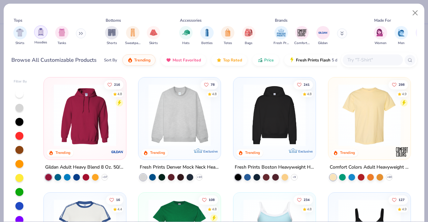
click at [40, 32] on img "filter for Hoodies" at bounding box center [40, 32] width 7 height 8
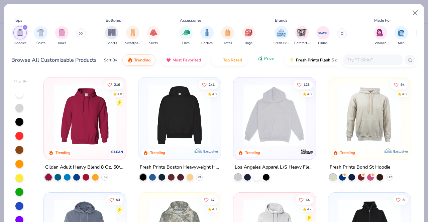
click at [268, 58] on span "Price" at bounding box center [269, 58] width 10 height 5
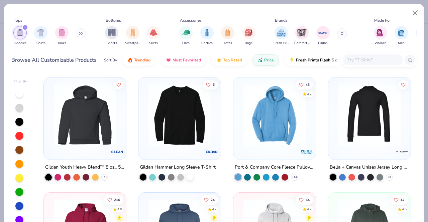
click at [261, 116] on img at bounding box center [274, 115] width 69 height 62
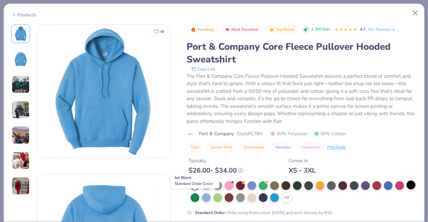
click at [406, 190] on div at bounding box center [410, 185] width 9 height 9
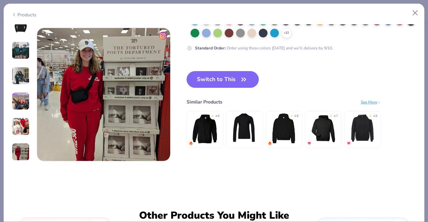
scroll to position [882, 0]
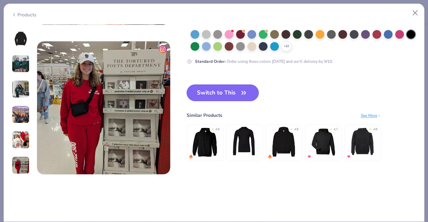
click at [230, 90] on button "Switch to This" at bounding box center [223, 93] width 73 height 17
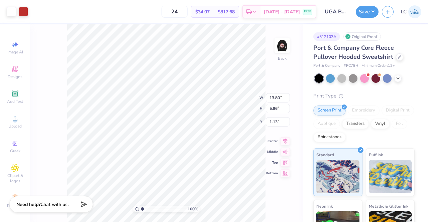
type input "3.00"
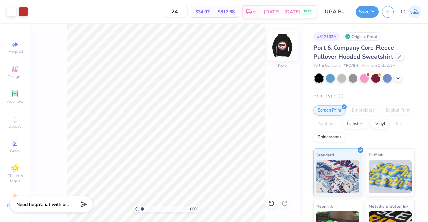
click at [283, 48] on img at bounding box center [282, 45] width 27 height 27
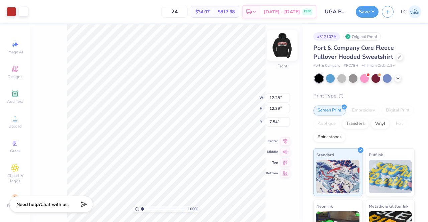
type input "7.00"
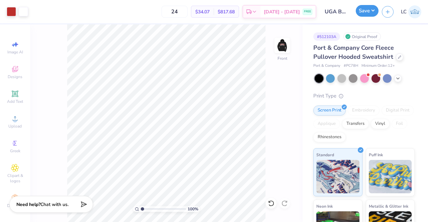
click at [372, 12] on button "Save" at bounding box center [367, 11] width 23 height 12
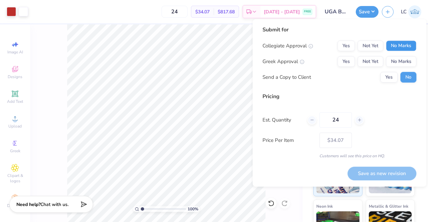
click at [399, 48] on button "No Marks" at bounding box center [401, 45] width 30 height 11
click at [350, 42] on button "Yes" at bounding box center [345, 45] width 17 height 11
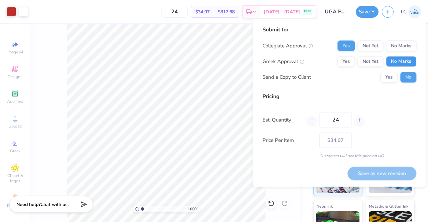
click at [401, 61] on button "No Marks" at bounding box center [401, 61] width 30 height 11
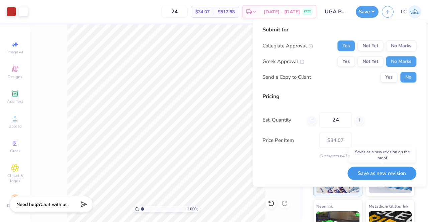
click at [375, 171] on button "Save as new revision" at bounding box center [381, 174] width 69 height 14
type input "$34.07"
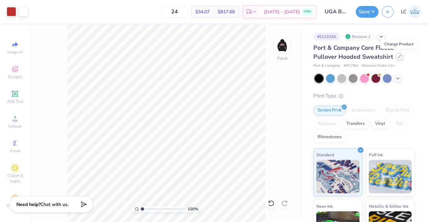
click at [398, 58] on div at bounding box center [399, 56] width 7 height 7
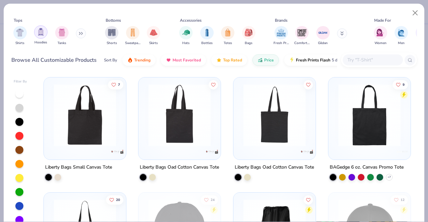
click at [45, 31] on div "filter for Hoodies" at bounding box center [40, 31] width 13 height 13
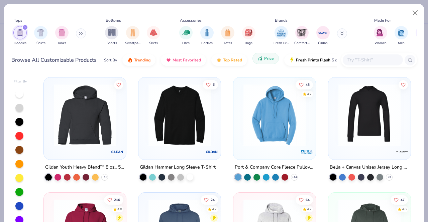
click at [260, 61] on icon "button" at bounding box center [259, 58] width 5 height 6
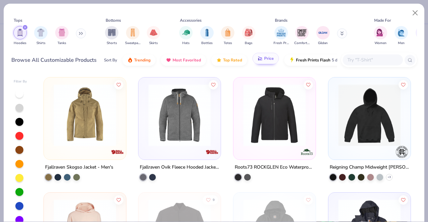
click at [358, 126] on img at bounding box center [369, 115] width 69 height 62
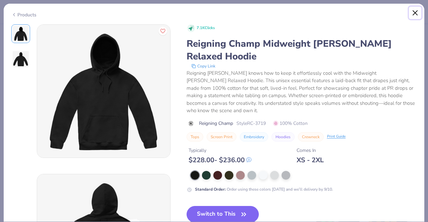
click at [412, 13] on button "Close" at bounding box center [415, 13] width 13 height 13
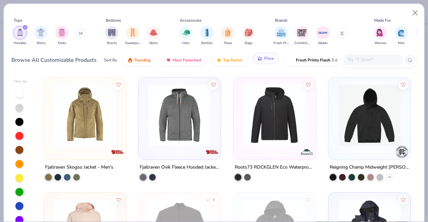
click at [267, 61] on span "Price" at bounding box center [269, 58] width 10 height 5
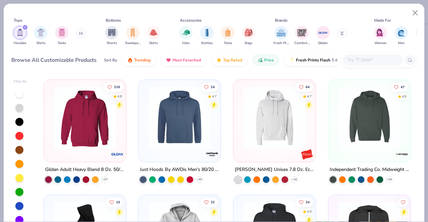
scroll to position [113, 0]
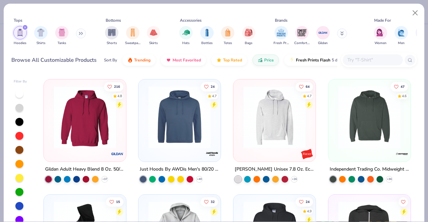
click at [166, 134] on img at bounding box center [179, 117] width 69 height 62
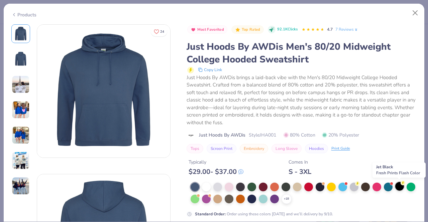
click at [400, 186] on div at bounding box center [399, 186] width 9 height 9
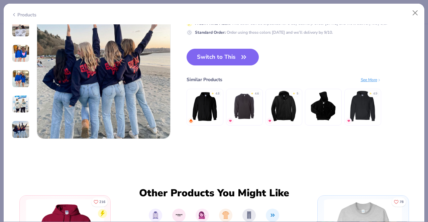
scroll to position [917, 0]
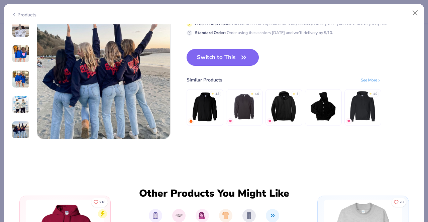
click at [229, 62] on button "Switch to This" at bounding box center [223, 57] width 73 height 17
